Goal: Find specific page/section: Find specific page/section

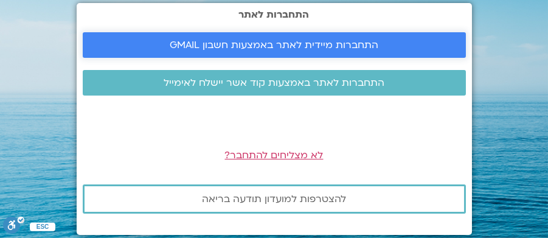
click at [286, 40] on span "התחברות מיידית לאתר באמצעות חשבון GMAIL" at bounding box center [274, 45] width 209 height 11
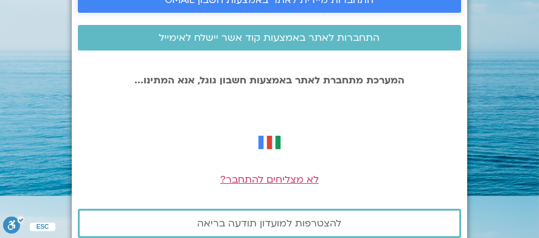
scroll to position [63, 0]
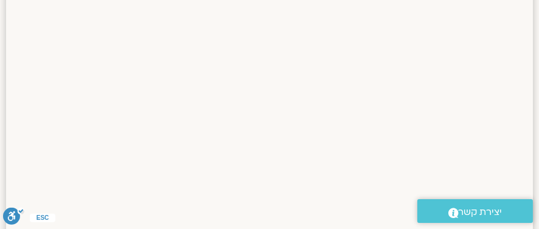
scroll to position [1498, 0]
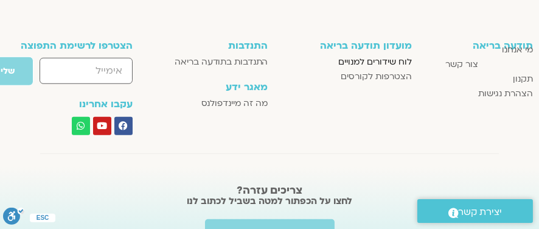
click at [372, 60] on span "לוח שידורים למנויים" at bounding box center [375, 62] width 74 height 15
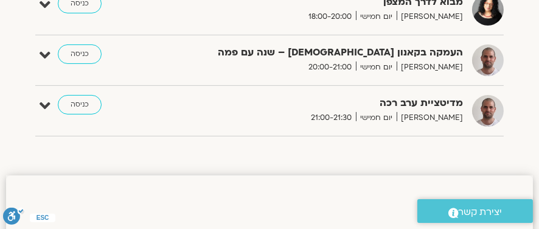
scroll to position [487, 0]
